Goal: Find specific page/section: Find specific page/section

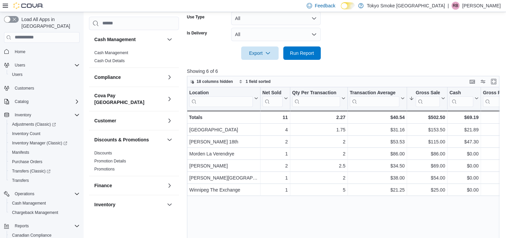
scroll to position [335, 0]
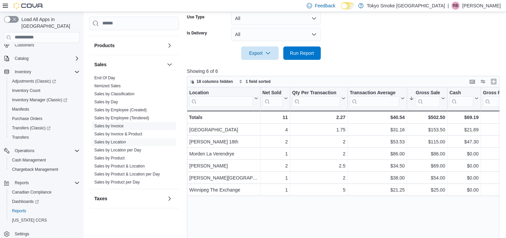
click at [119, 124] on link "Sales by Invoice" at bounding box center [108, 126] width 29 height 5
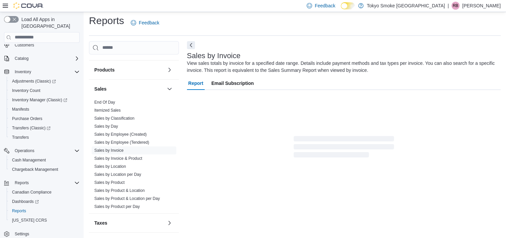
scroll to position [22, 0]
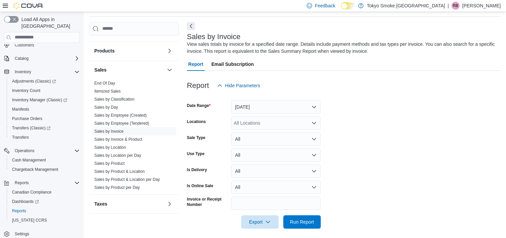
click at [274, 120] on div "All Locations" at bounding box center [276, 122] width 90 height 13
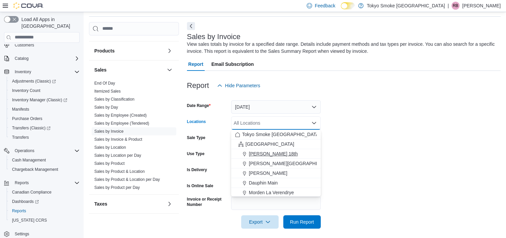
click at [266, 151] on span "[PERSON_NAME] 18th" at bounding box center [273, 154] width 49 height 7
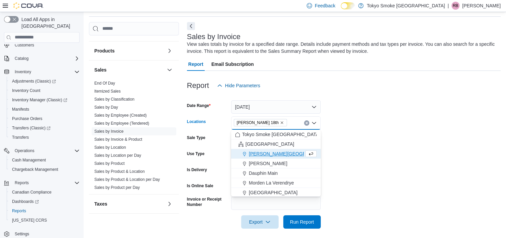
click at [368, 146] on form "Date Range [DATE] Locations [PERSON_NAME] 18th Combo box. Selected. [PERSON_NAM…" at bounding box center [344, 160] width 314 height 136
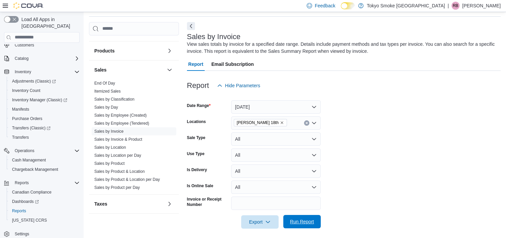
click at [301, 220] on span "Run Report" at bounding box center [302, 221] width 24 height 7
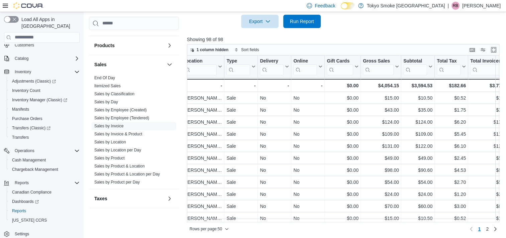
scroll to position [0, 219]
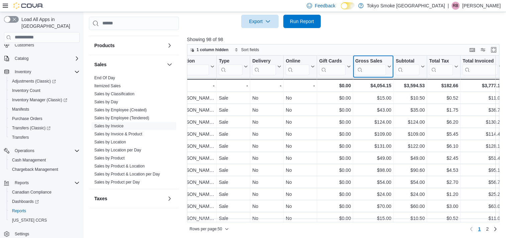
click at [377, 71] on input "search" at bounding box center [370, 69] width 31 height 11
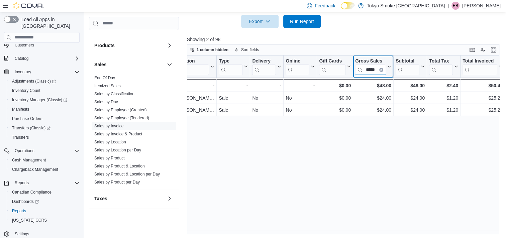
scroll to position [0, 1]
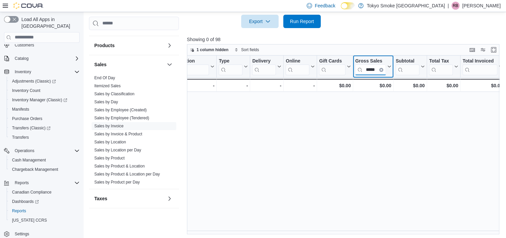
type input "*****"
click at [381, 69] on icon "Clear input" at bounding box center [381, 69] width 1 height 1
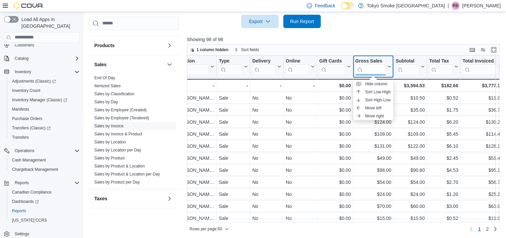
click at [377, 70] on input "search" at bounding box center [370, 69] width 31 height 11
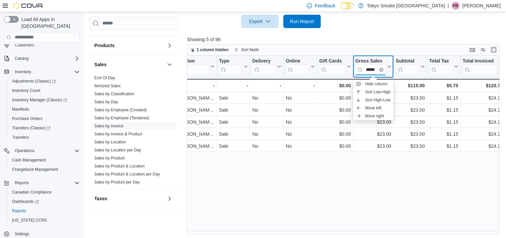
scroll to position [0, 1]
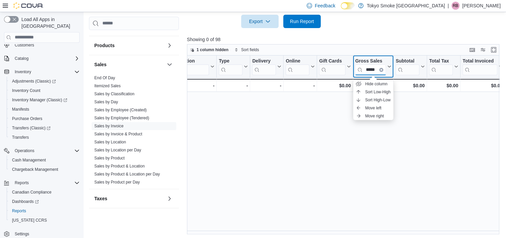
type input "*****"
click at [362, 157] on div "Invoice # Click to view column header actions Receipt # Click to view column he…" at bounding box center [345, 145] width 316 height 179
click at [380, 69] on icon "Clear input" at bounding box center [381, 70] width 2 height 2
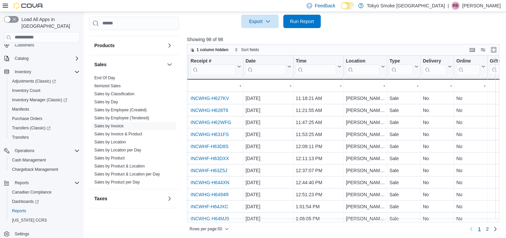
scroll to position [67, 49]
